Goal: Find specific page/section: Find specific page/section

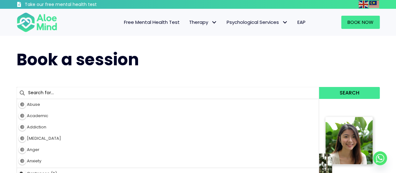
click at [152, 94] on input "text" at bounding box center [168, 93] width 303 height 12
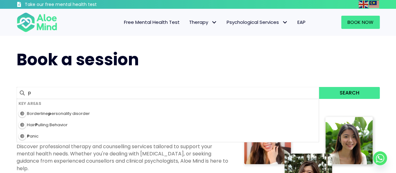
type input "pe"
type input "peggy"
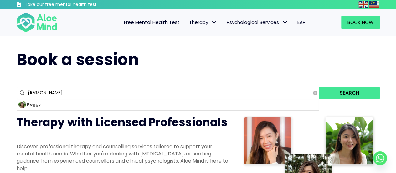
type input "pegg"
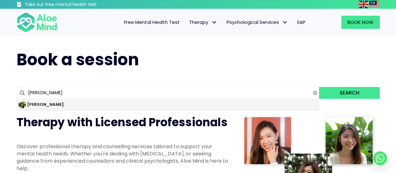
click at [137, 107] on div "[PERSON_NAME]" at bounding box center [168, 104] width 302 height 11
type input "[PERSON_NAME]"
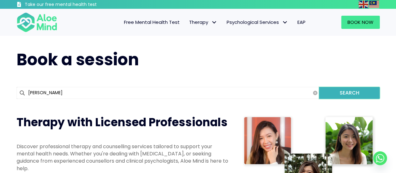
click at [347, 96] on button "Search" at bounding box center [349, 93] width 60 height 12
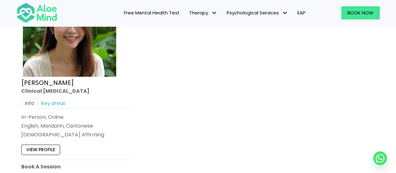
scroll to position [401, 0]
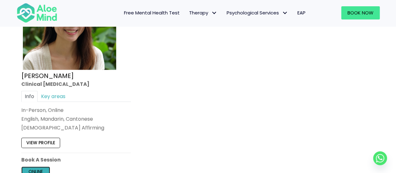
click at [40, 168] on link "Online" at bounding box center [35, 171] width 29 height 10
